Goal: Find specific page/section: Find specific page/section

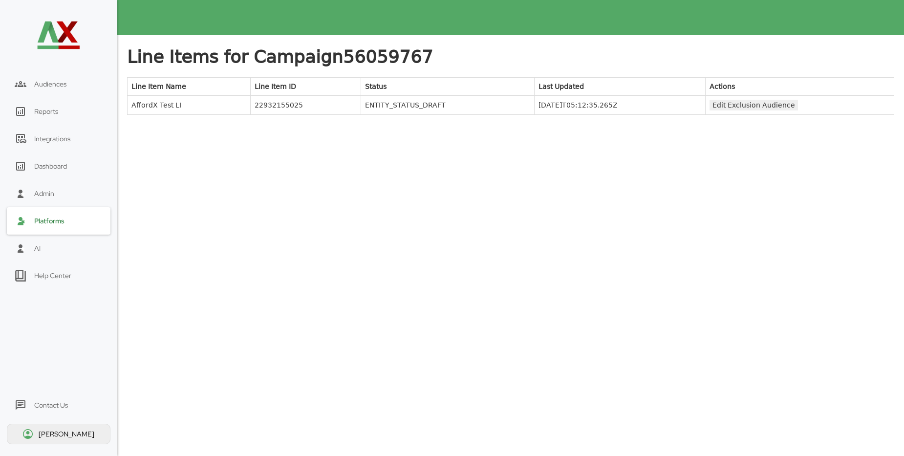
click at [52, 222] on div "Platforms" at bounding box center [49, 220] width 30 height 9
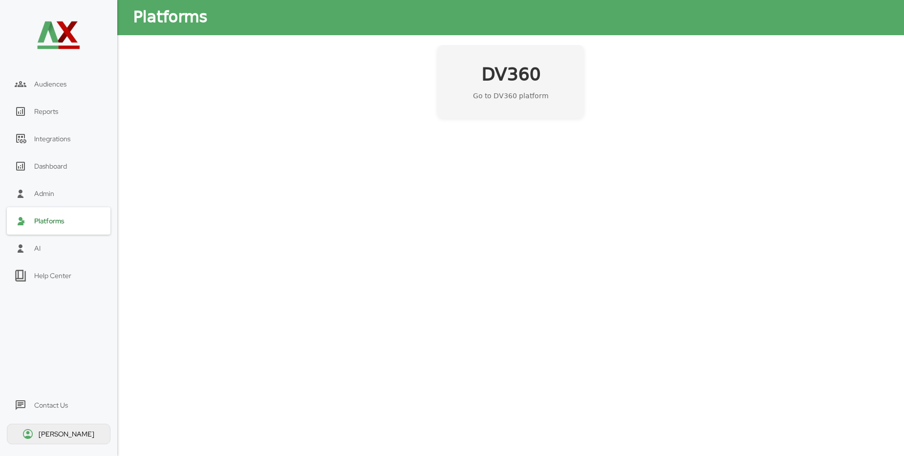
click at [494, 74] on h2 "DV360" at bounding box center [510, 75] width 59 height 24
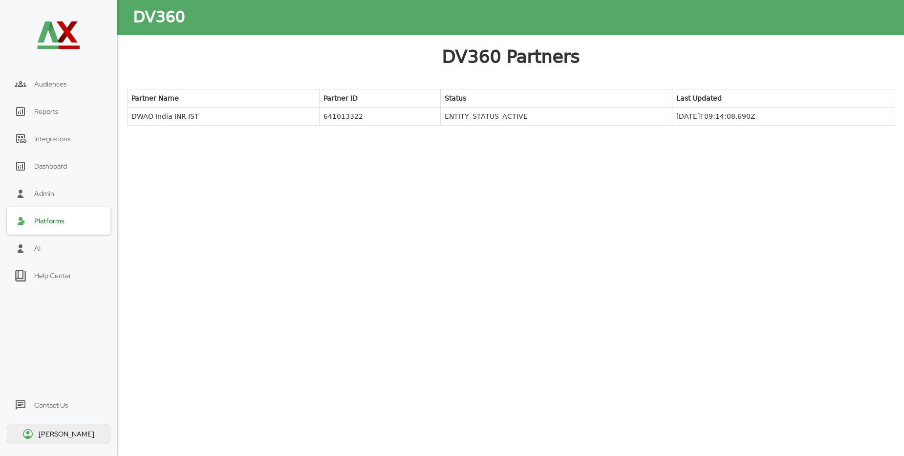
click at [188, 115] on td "DWAO India INR IST" at bounding box center [224, 116] width 192 height 18
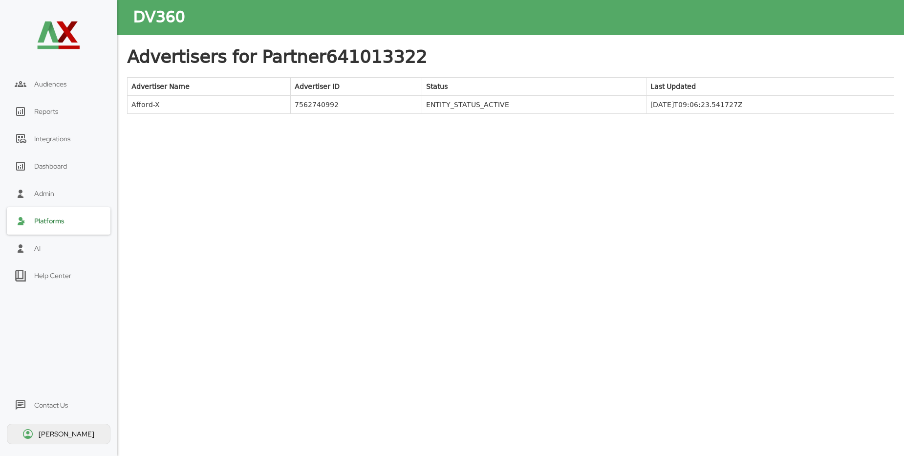
click at [149, 106] on td "Afford-X" at bounding box center [209, 105] width 163 height 18
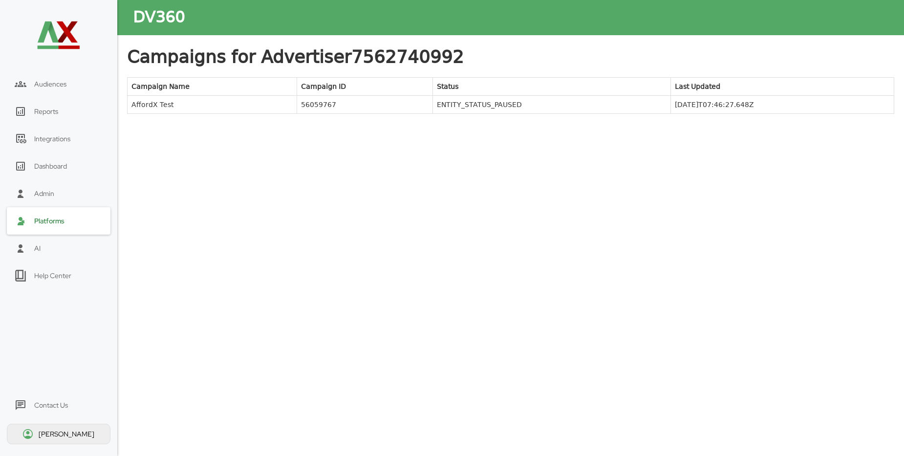
click at [152, 106] on td "AffordX Test" at bounding box center [213, 105] width 170 height 18
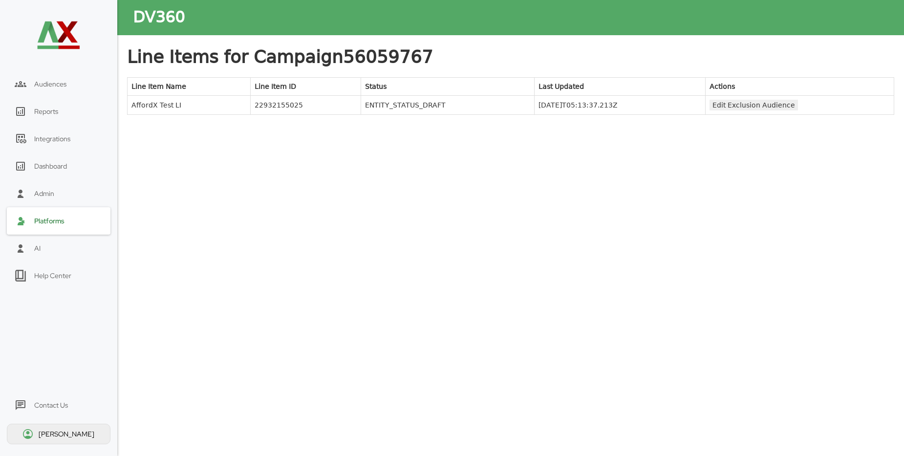
click at [779, 109] on button "Edit Exclusion Audience" at bounding box center [753, 105] width 88 height 11
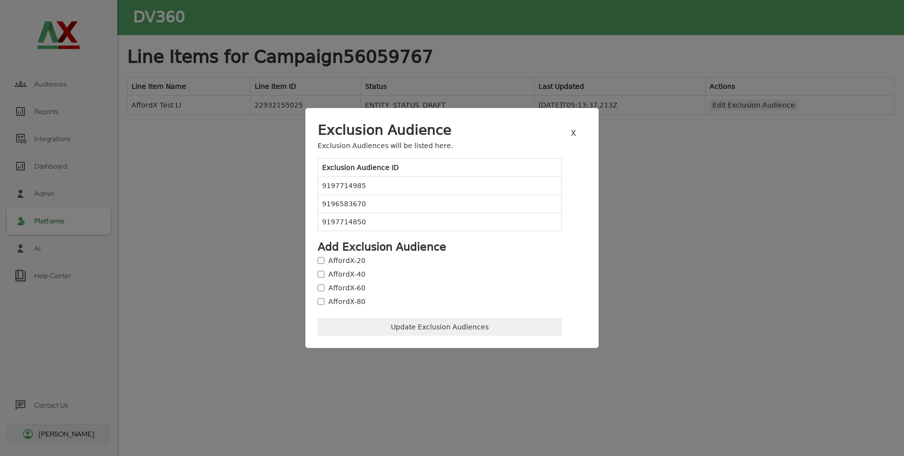
click at [575, 137] on button "X" at bounding box center [573, 134] width 11 height 12
